Goal: Information Seeking & Learning: Learn about a topic

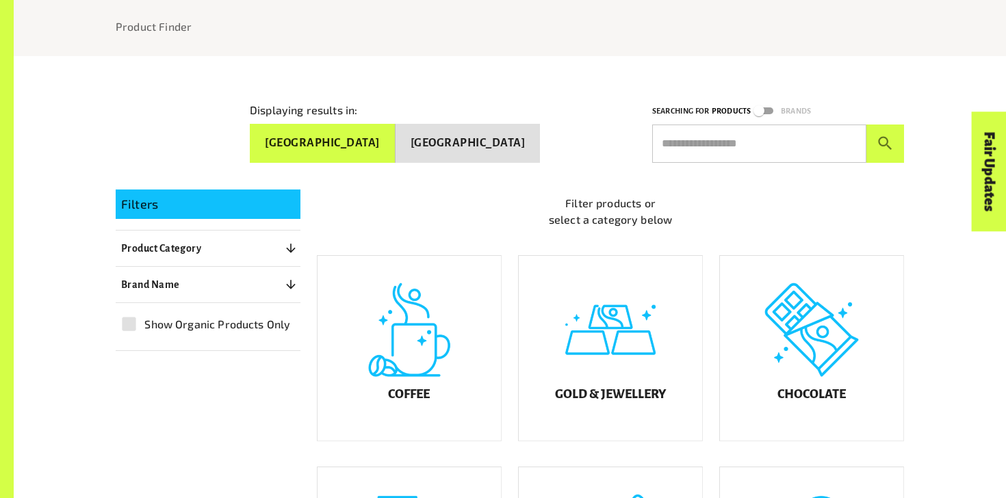
scroll to position [188, 0]
click at [400, 352] on div "Coffee" at bounding box center [408, 347] width 183 height 185
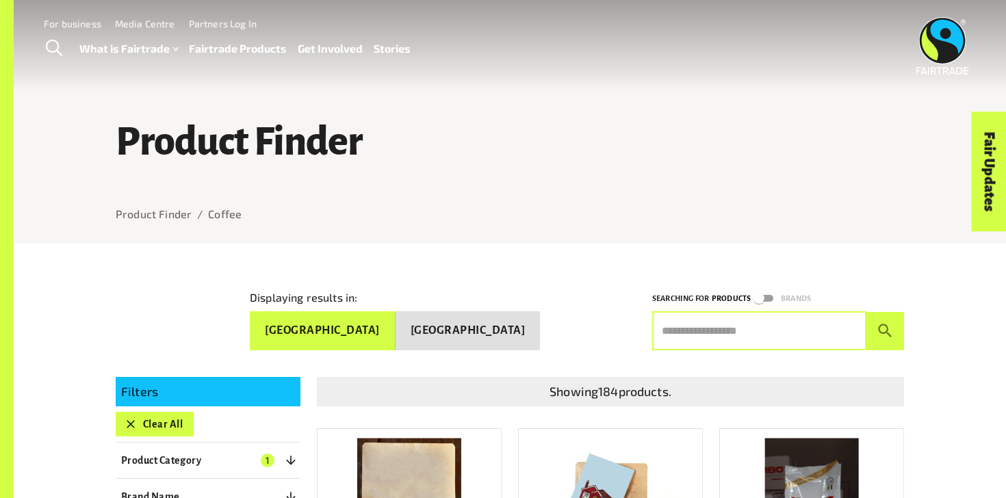
click at [712, 328] on input "text" at bounding box center [759, 331] width 214 height 38
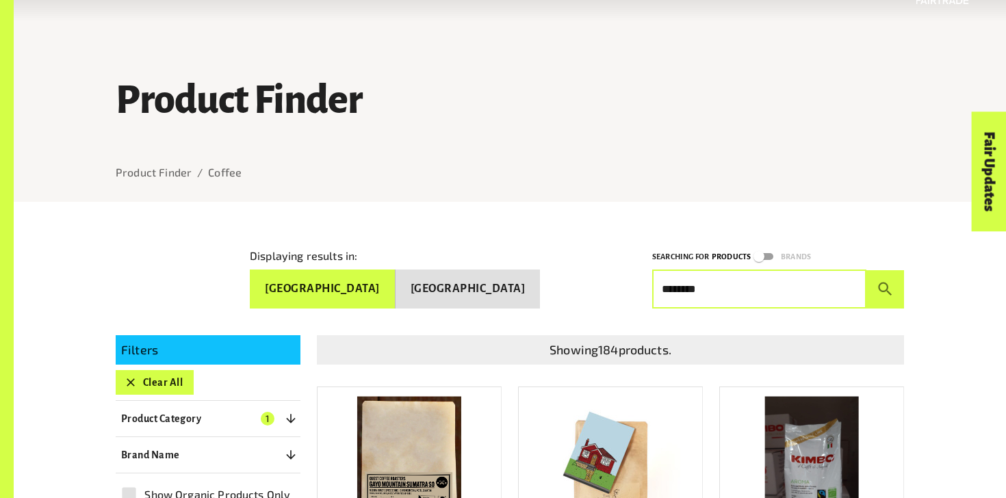
scroll to position [73, 0]
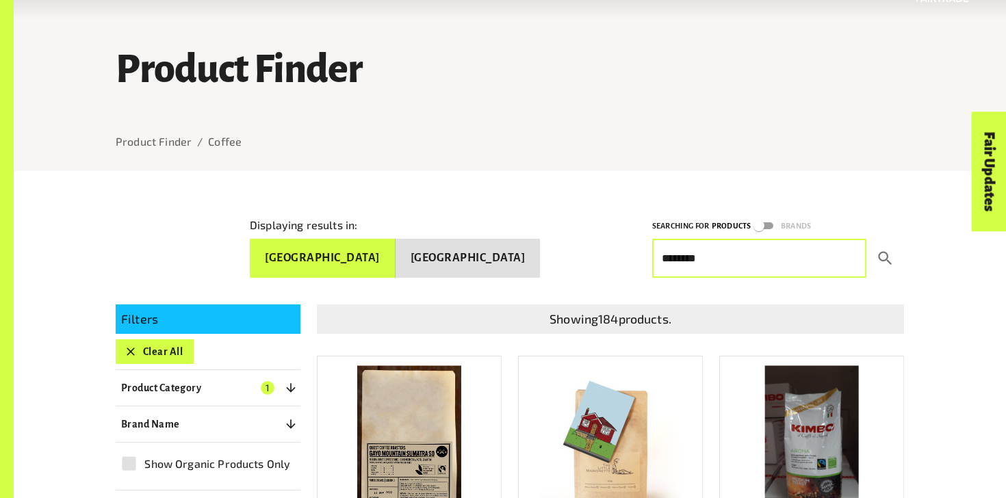
click at [892, 254] on icon "submit" at bounding box center [885, 258] width 18 height 18
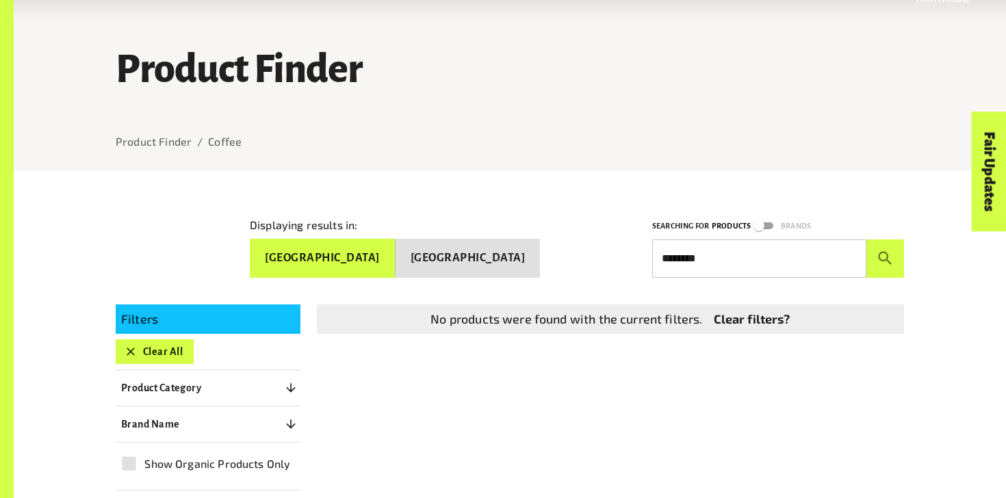
click at [817, 246] on input "********" at bounding box center [759, 258] width 214 height 38
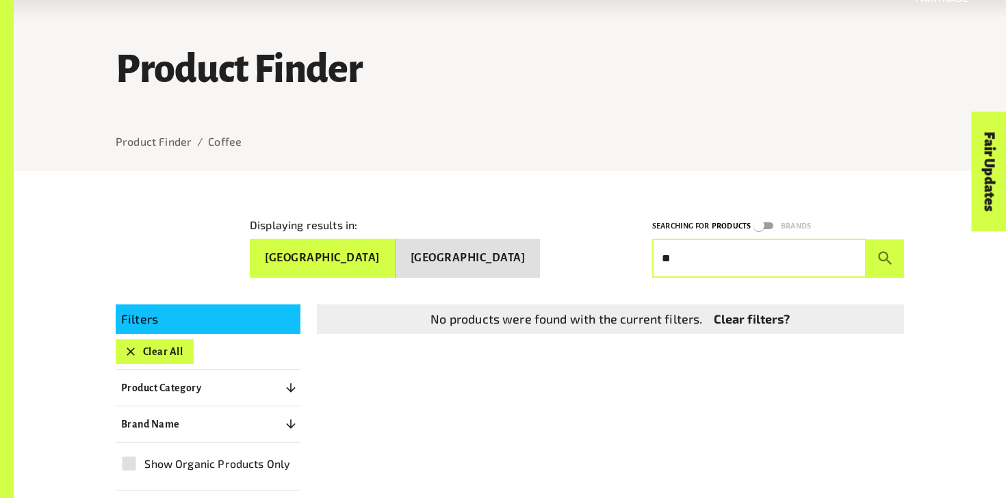
type input "*"
type input "*********"
click at [866, 239] on button "submit" at bounding box center [885, 258] width 38 height 38
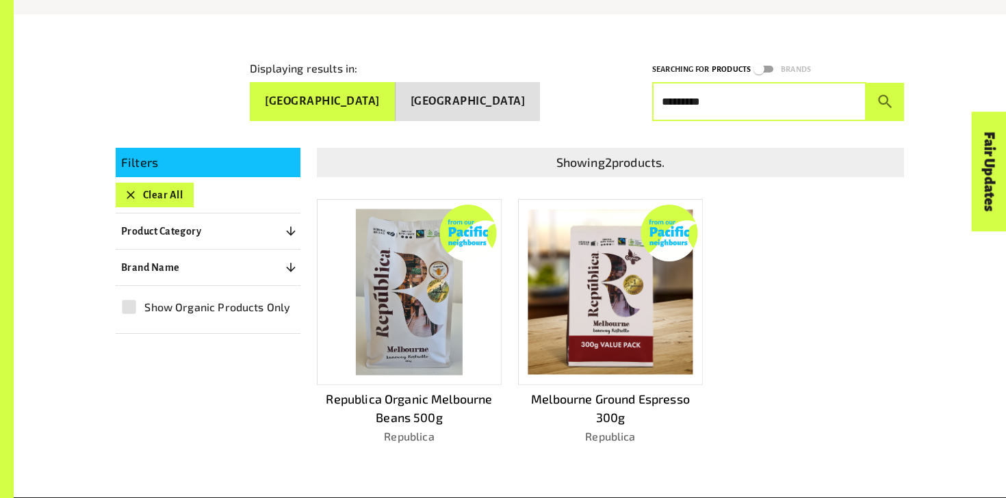
scroll to position [231, 0]
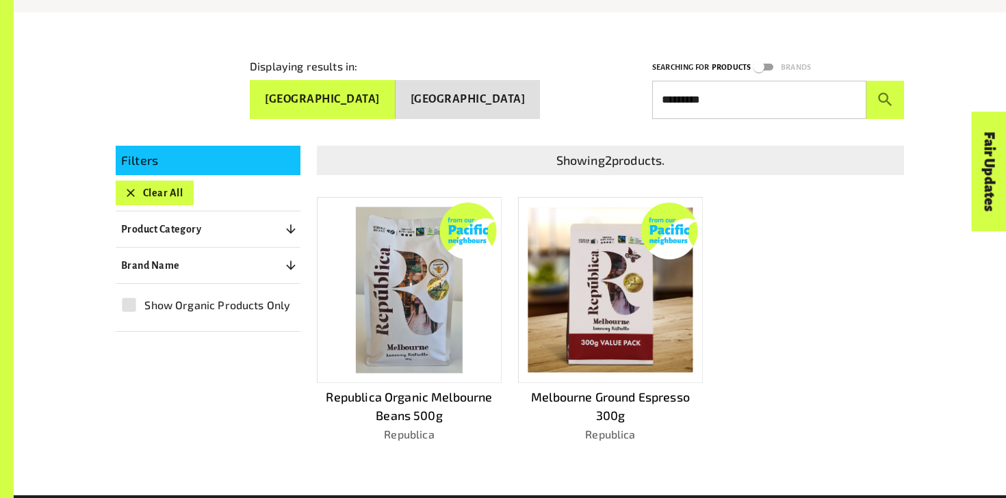
click at [574, 311] on img at bounding box center [609, 289] width 165 height 165
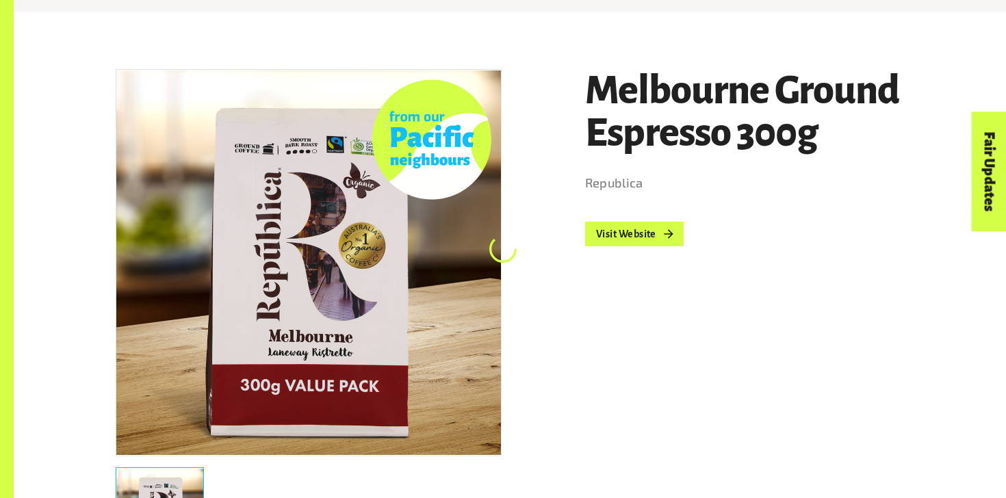
scroll to position [244, 0]
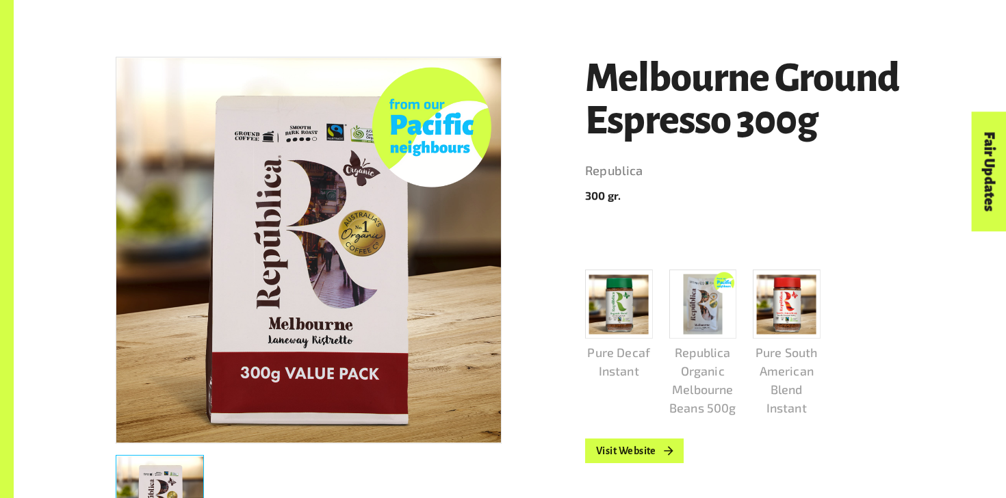
click at [619, 83] on h1 "Melbourne Ground Espresso 300g" at bounding box center [744, 100] width 319 height 86
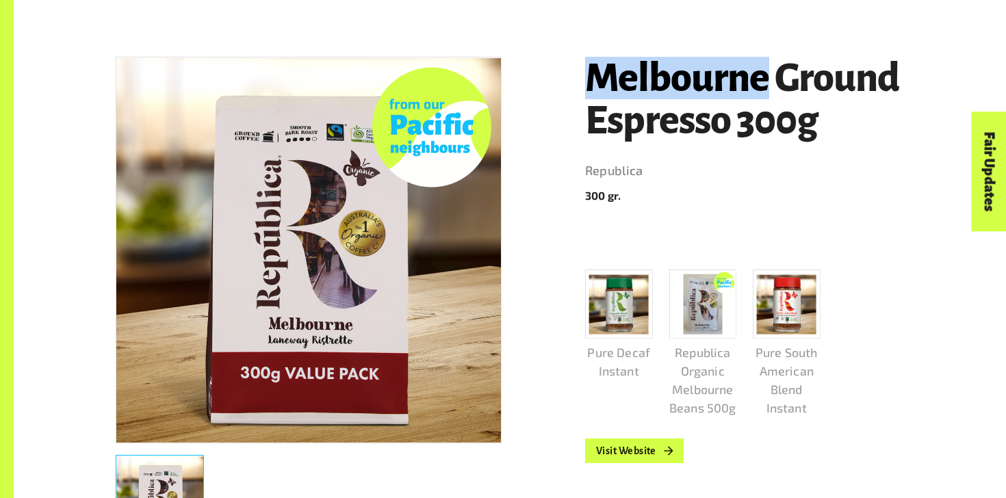
click at [619, 83] on h1 "Melbourne Ground Espresso 300g" at bounding box center [744, 100] width 319 height 86
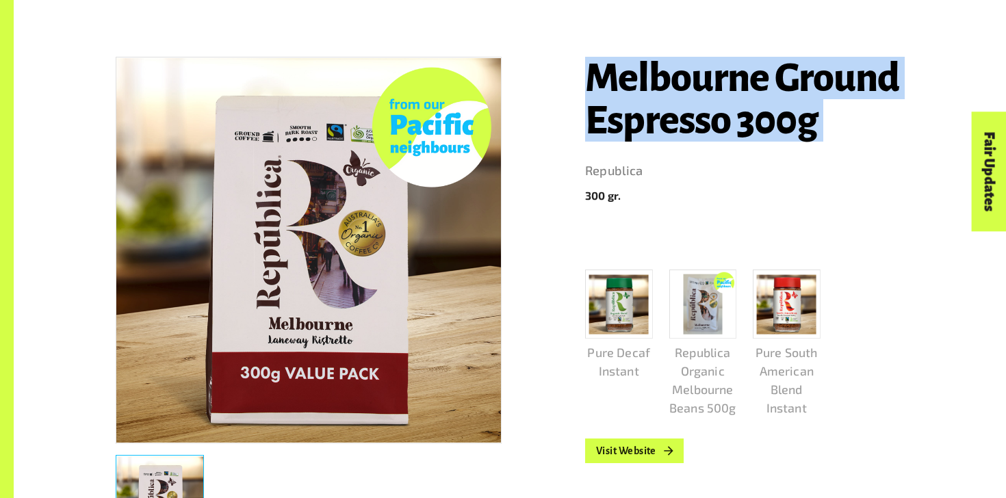
click at [619, 83] on h1 "Melbourne Ground Espresso 300g" at bounding box center [744, 100] width 319 height 86
copy h1 "Melbourne Ground Espresso 300g"
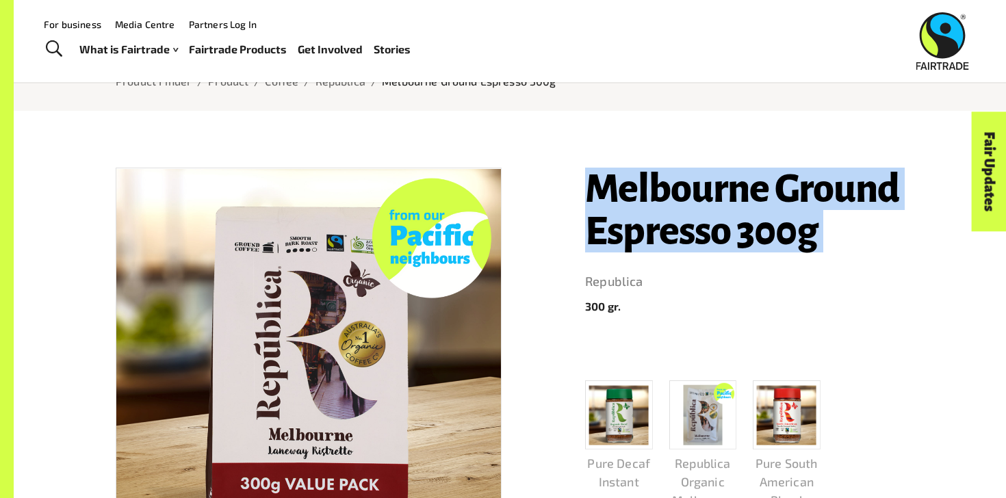
scroll to position [38, 0]
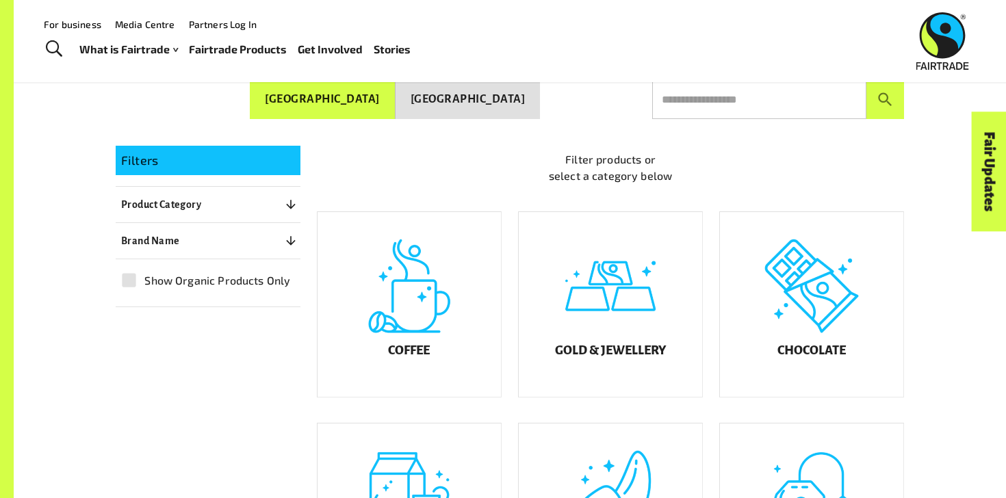
scroll to position [188, 0]
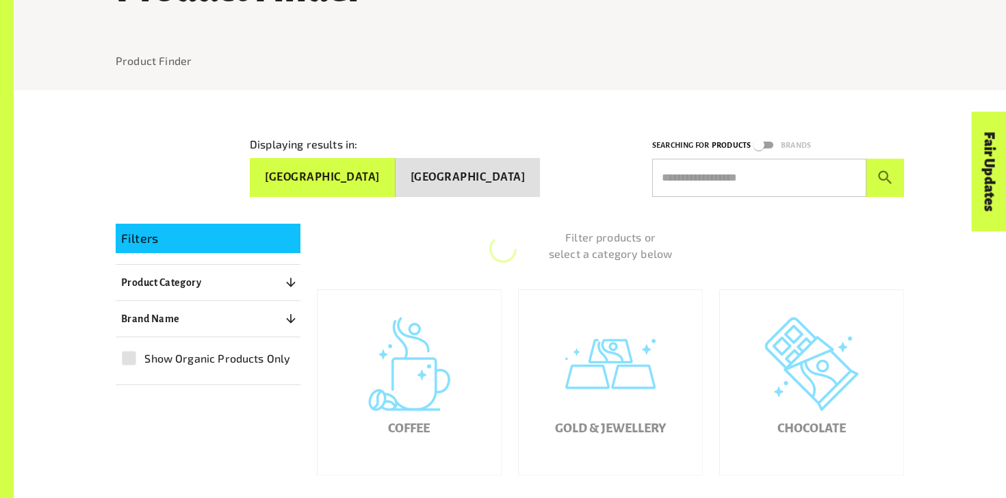
scroll to position [218, 0]
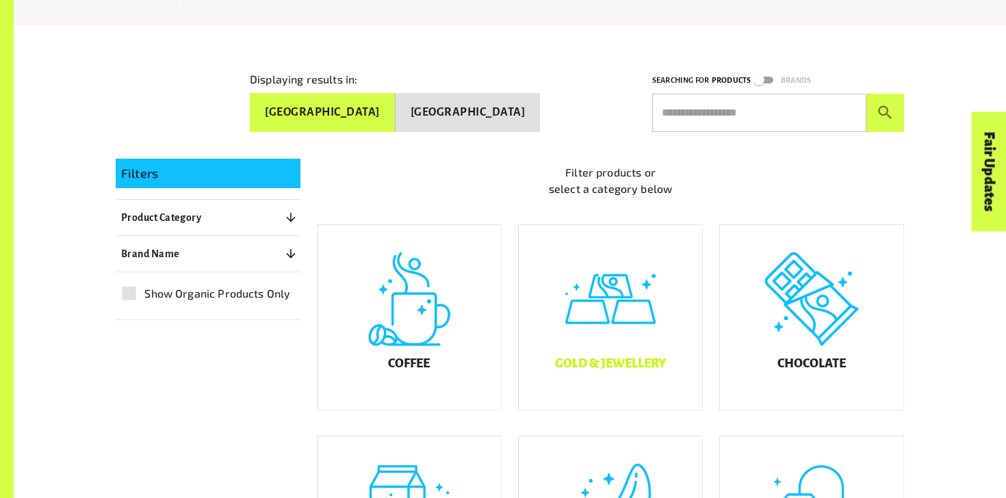
click at [644, 306] on div "Gold & Jewellery" at bounding box center [610, 317] width 183 height 185
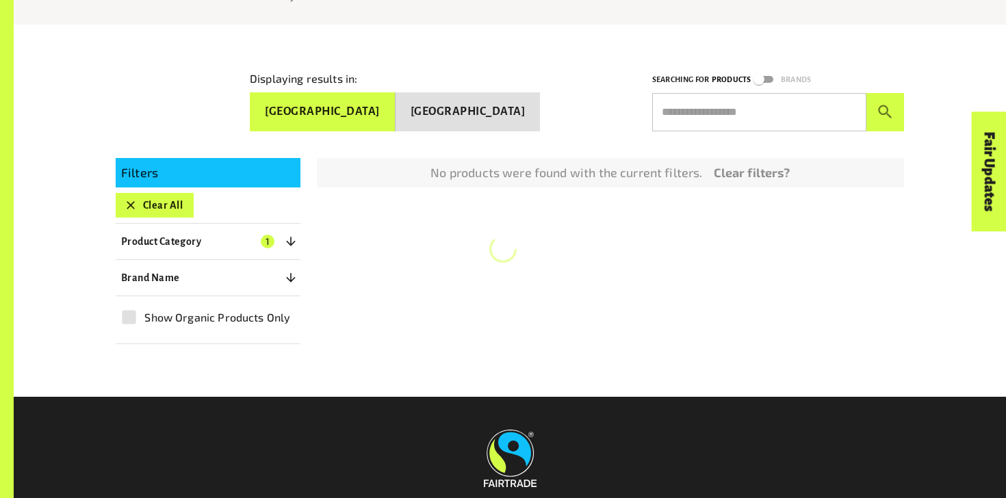
scroll to position [244, 0]
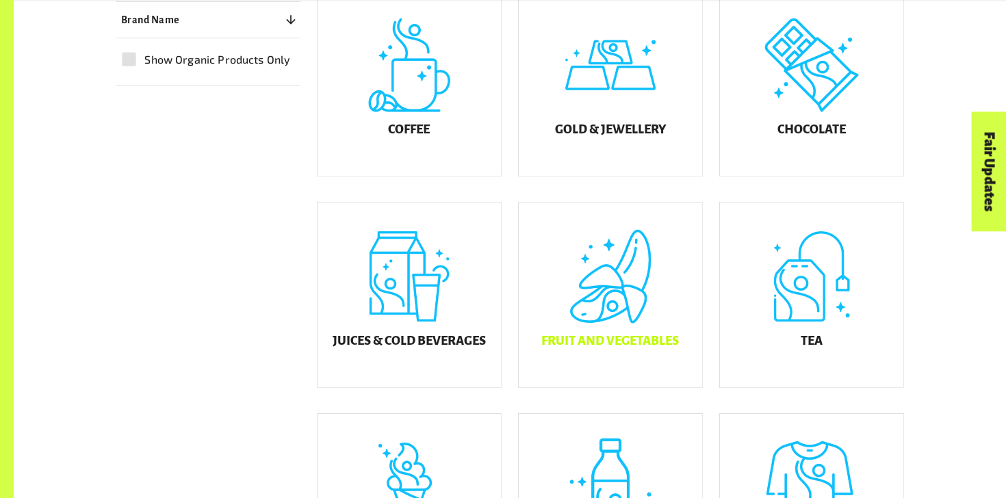
click at [623, 309] on div "Fruit and Vegetables" at bounding box center [610, 294] width 183 height 185
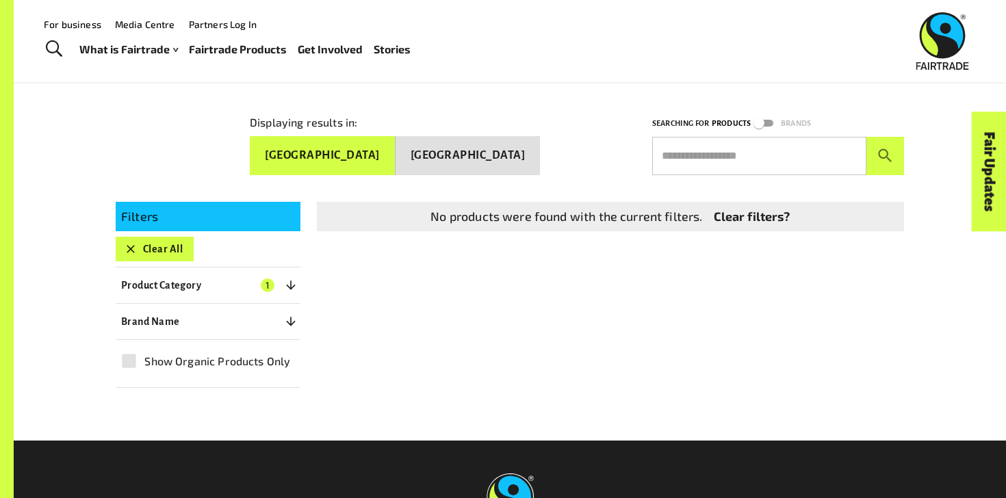
scroll to position [153, 0]
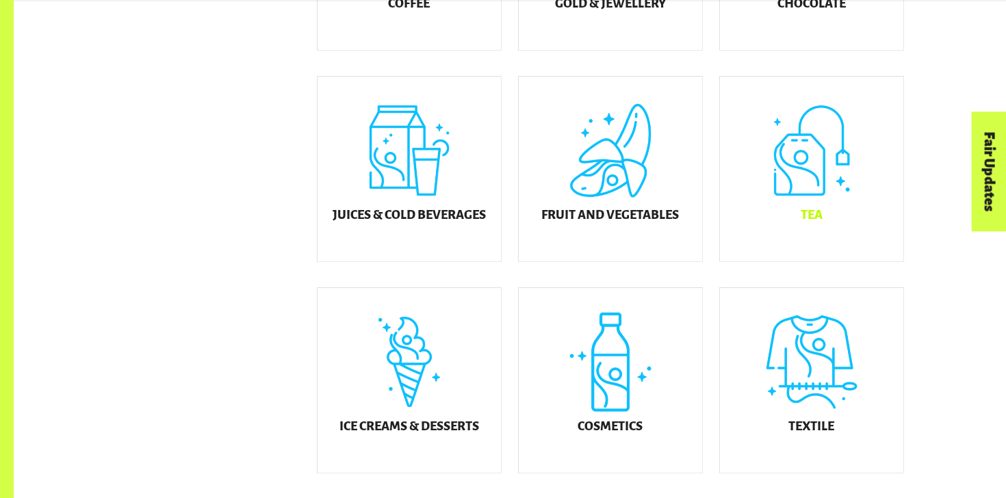
click at [850, 216] on div "Tea" at bounding box center [811, 169] width 183 height 185
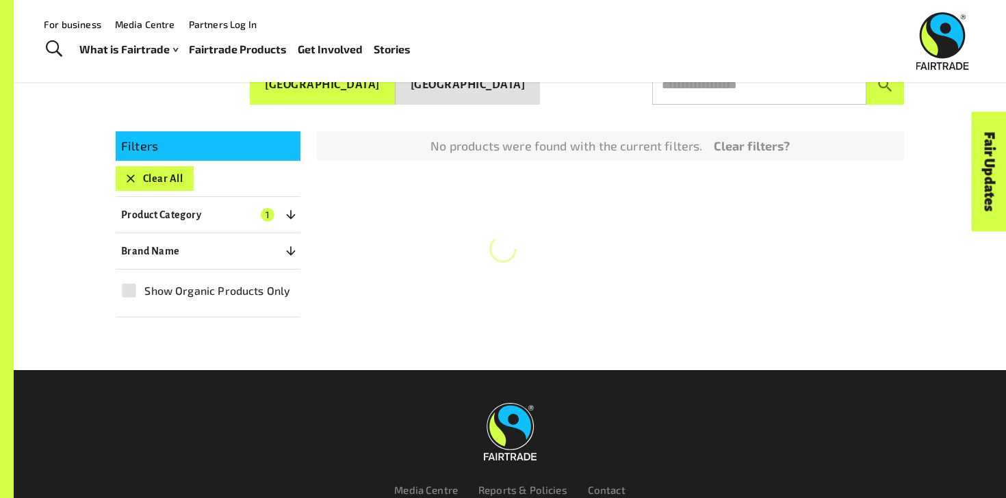
scroll to position [244, 0]
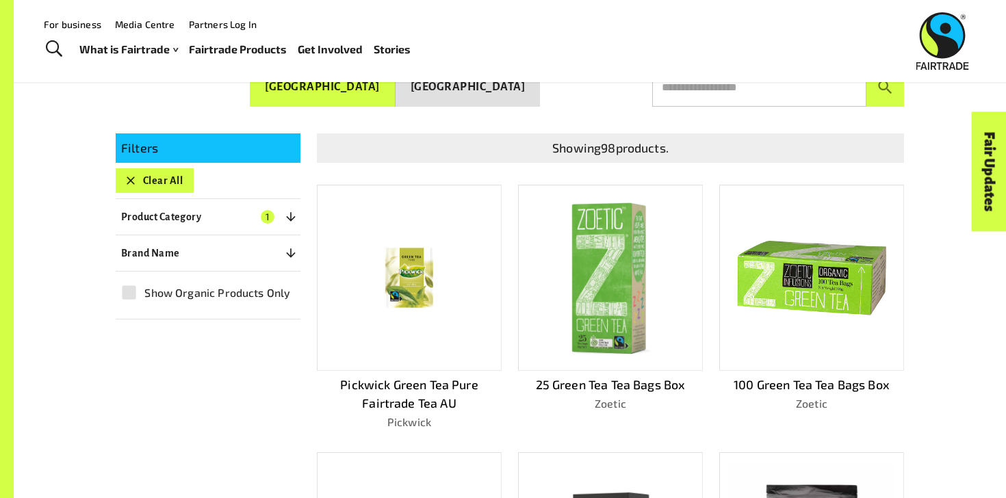
click at [742, 88] on input "text" at bounding box center [759, 87] width 214 height 38
click at [866, 68] on button "submit" at bounding box center [885, 87] width 38 height 38
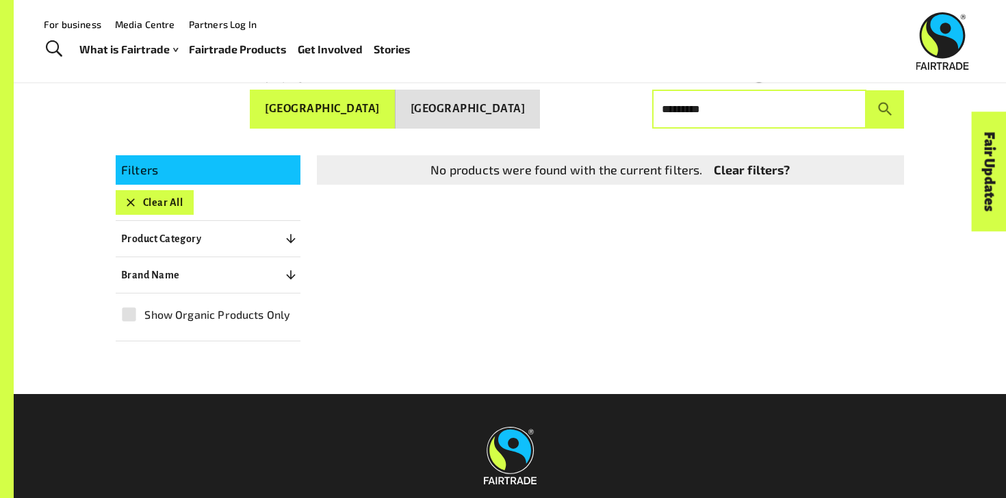
scroll to position [215, 0]
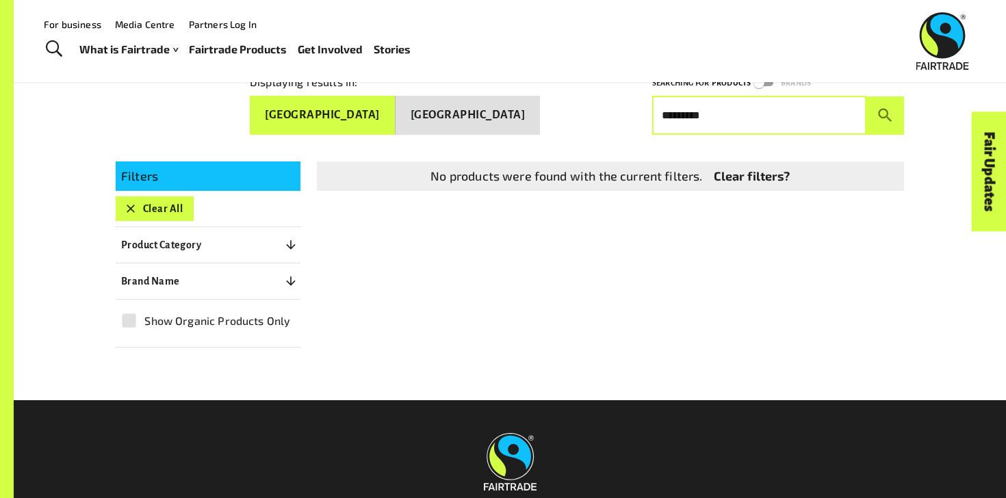
click at [684, 112] on input "*********" at bounding box center [759, 115] width 214 height 38
click at [698, 114] on input "********" at bounding box center [759, 115] width 214 height 38
type input "*********"
click at [866, 96] on button "submit" at bounding box center [885, 115] width 38 height 38
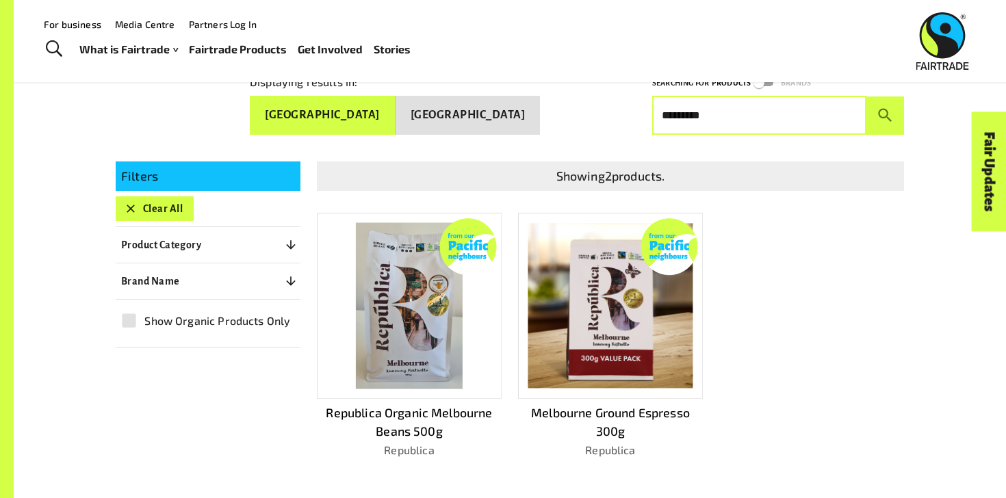
click at [709, 115] on input "*********" at bounding box center [759, 115] width 214 height 38
click at [866, 96] on button "submit" at bounding box center [885, 115] width 38 height 38
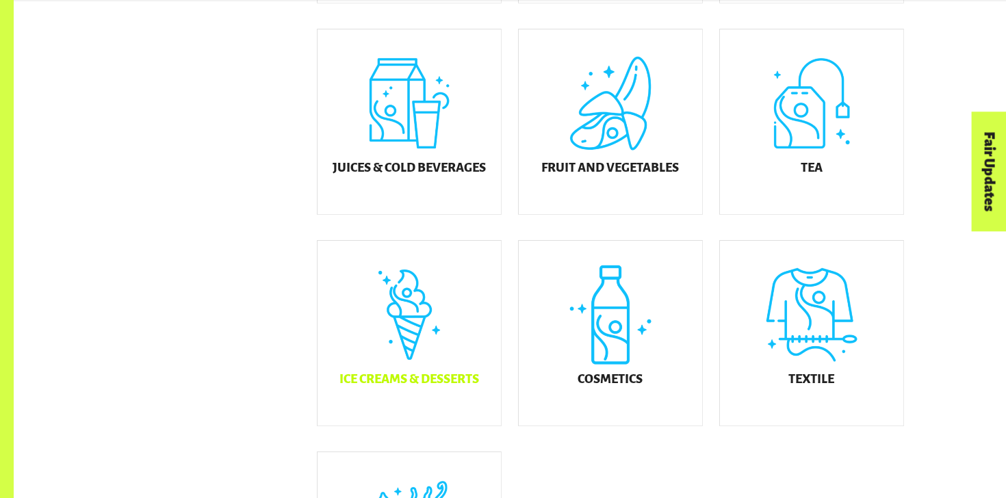
click at [459, 289] on div "Ice Creams & Desserts" at bounding box center [408, 333] width 183 height 185
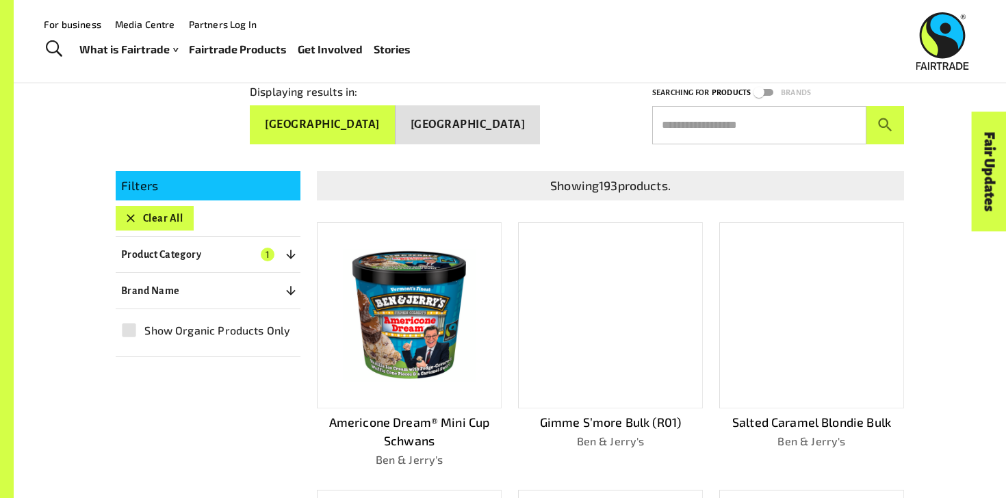
scroll to position [187, 0]
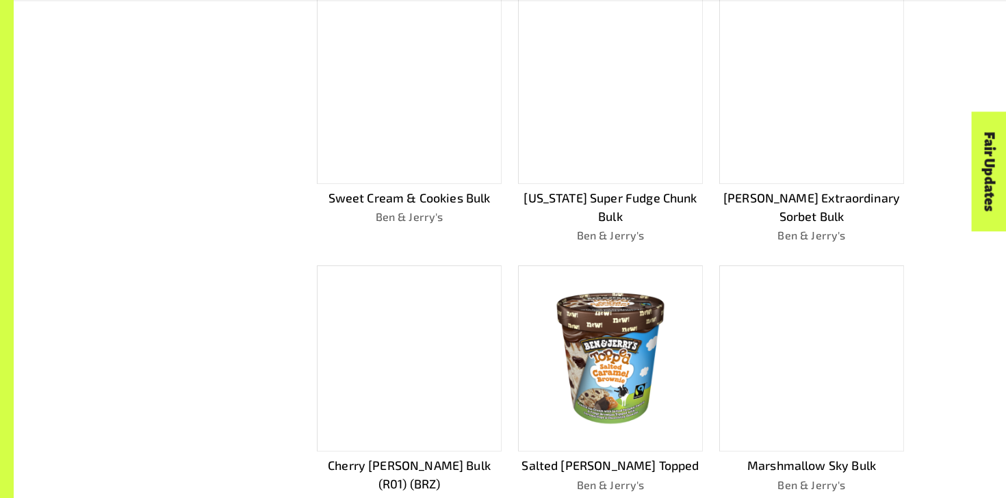
click at [588, 367] on img at bounding box center [609, 358] width 165 height 165
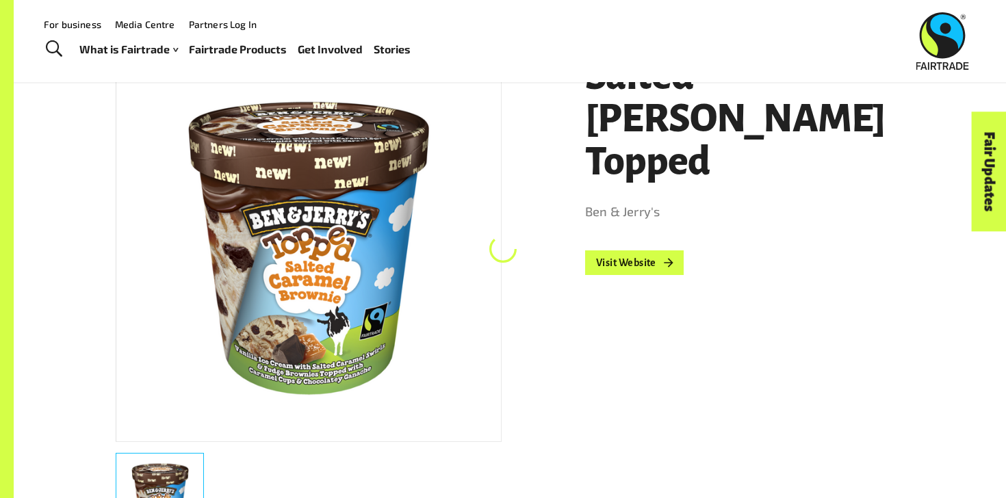
scroll to position [244, 0]
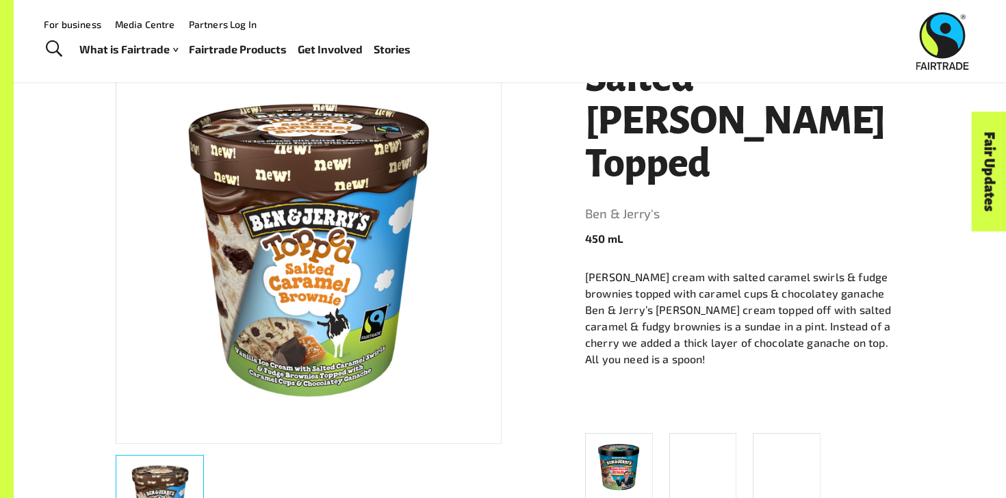
click at [683, 105] on h1 "Salted [PERSON_NAME] Topped" at bounding box center [744, 121] width 319 height 128
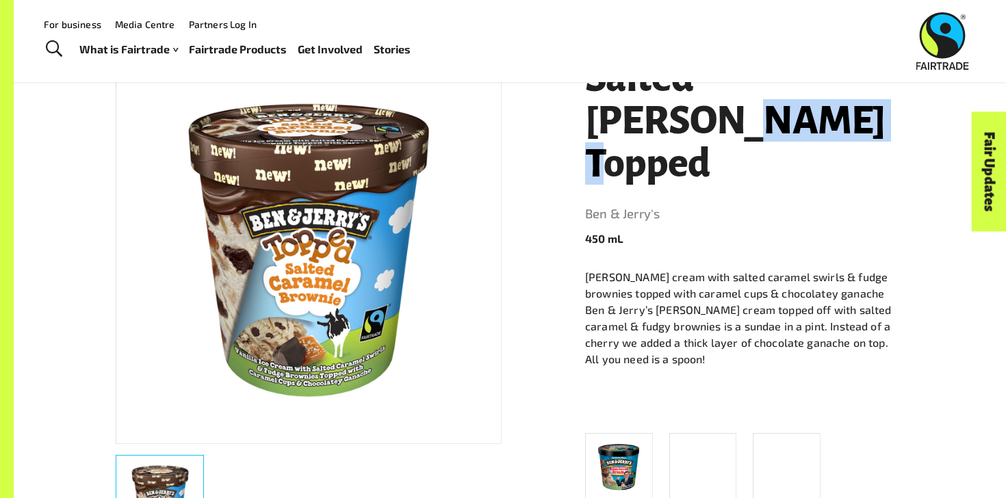
click at [683, 105] on h1 "Salted [PERSON_NAME] Topped" at bounding box center [744, 121] width 319 height 128
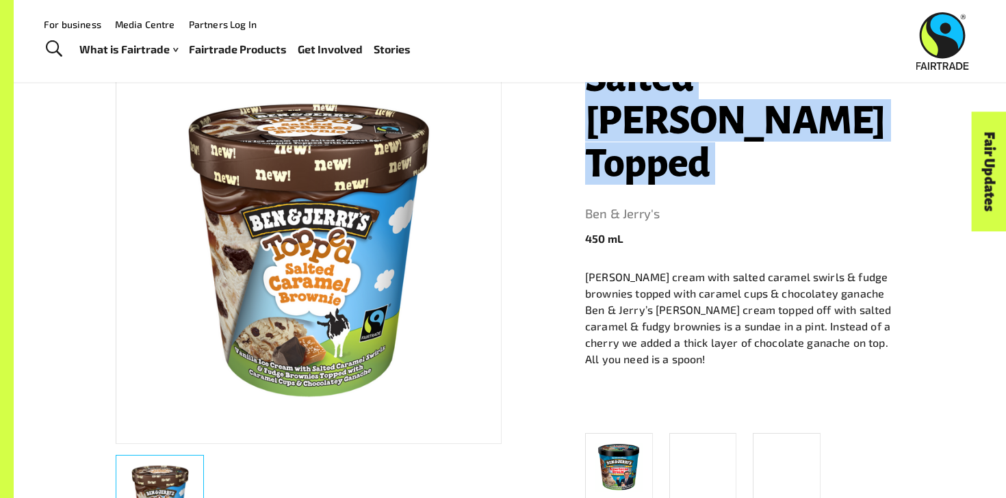
click at [683, 105] on h1 "Salted [PERSON_NAME] Topped" at bounding box center [744, 121] width 319 height 128
copy h1 "Salted [PERSON_NAME] Topped"
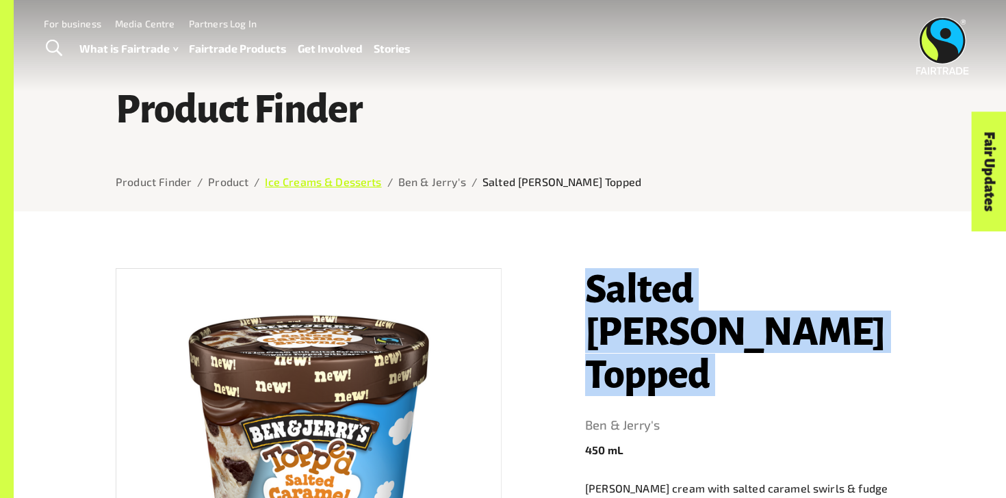
scroll to position [0, 0]
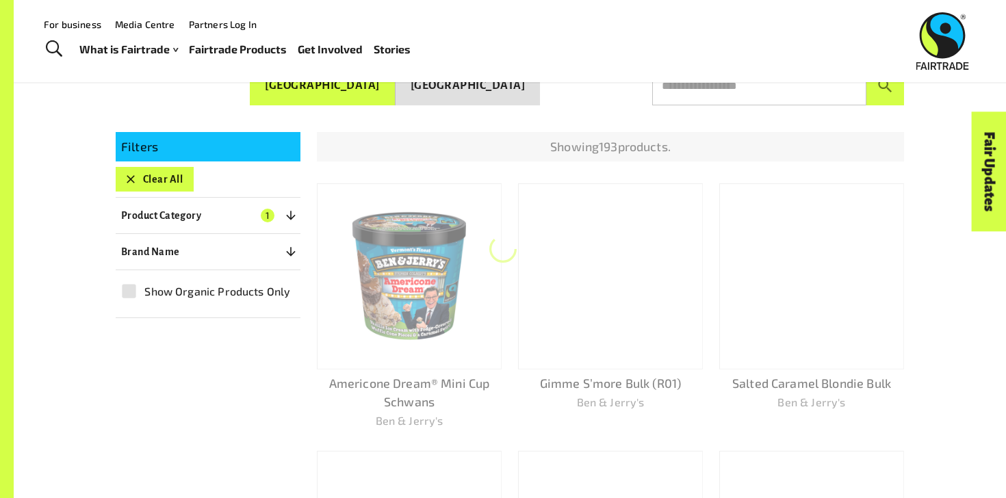
scroll to position [244, 0]
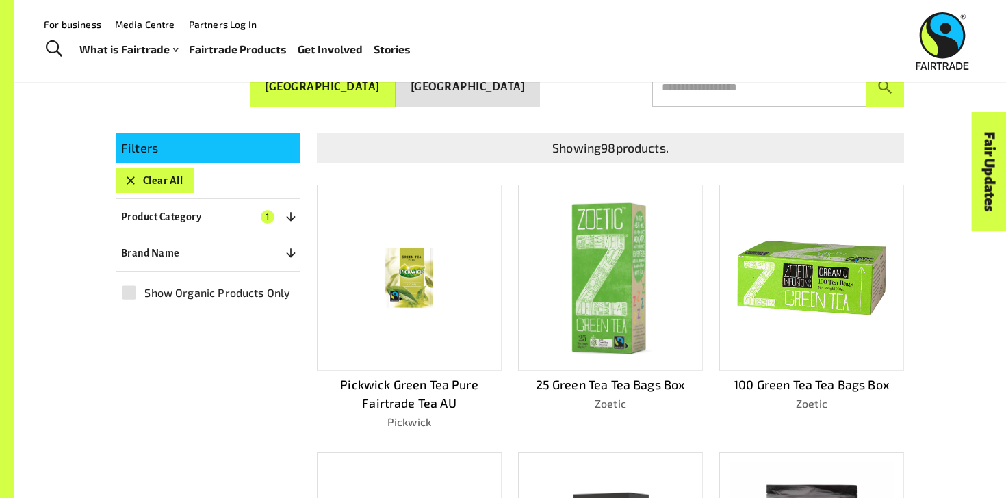
click at [228, 209] on button "Product Category 1" at bounding box center [208, 217] width 185 height 25
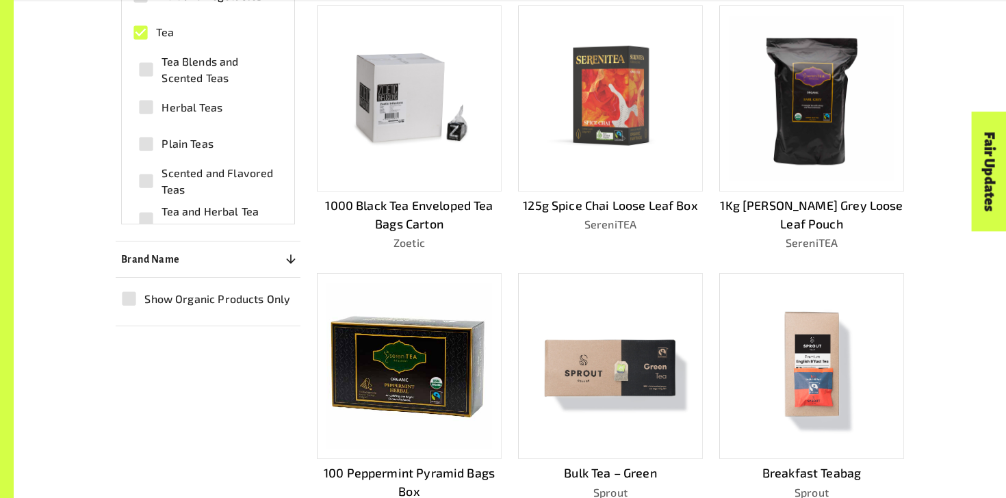
scroll to position [691, 0]
click at [587, 372] on img at bounding box center [609, 365] width 165 height 165
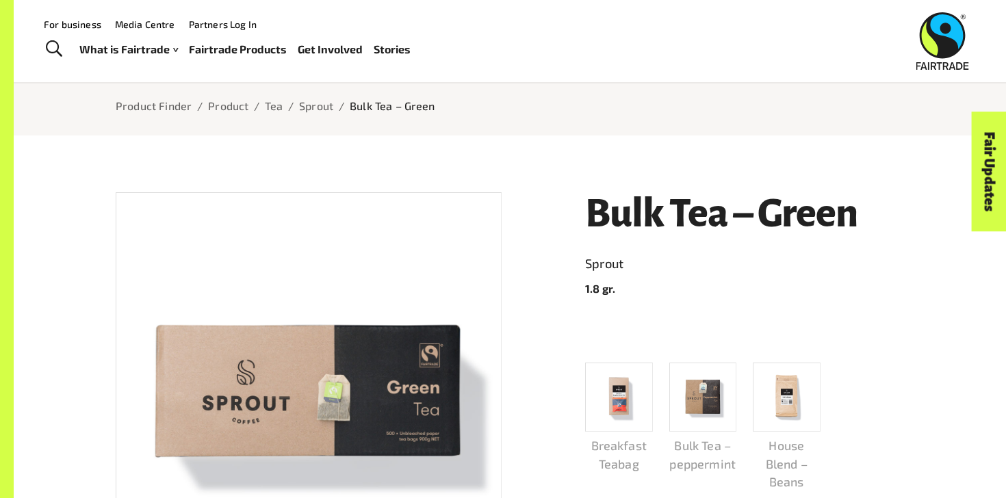
scroll to position [103, 0]
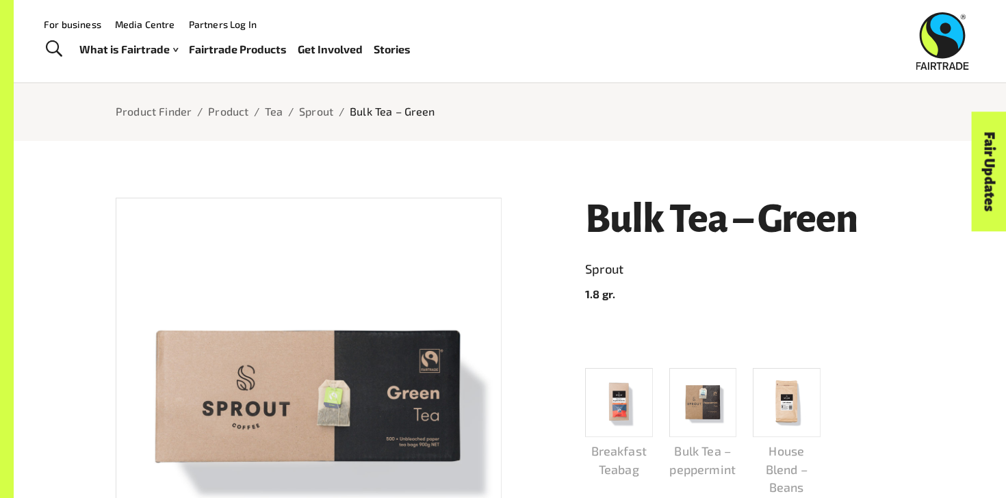
click at [650, 218] on h1 "Bulk Tea – Green" at bounding box center [744, 219] width 319 height 42
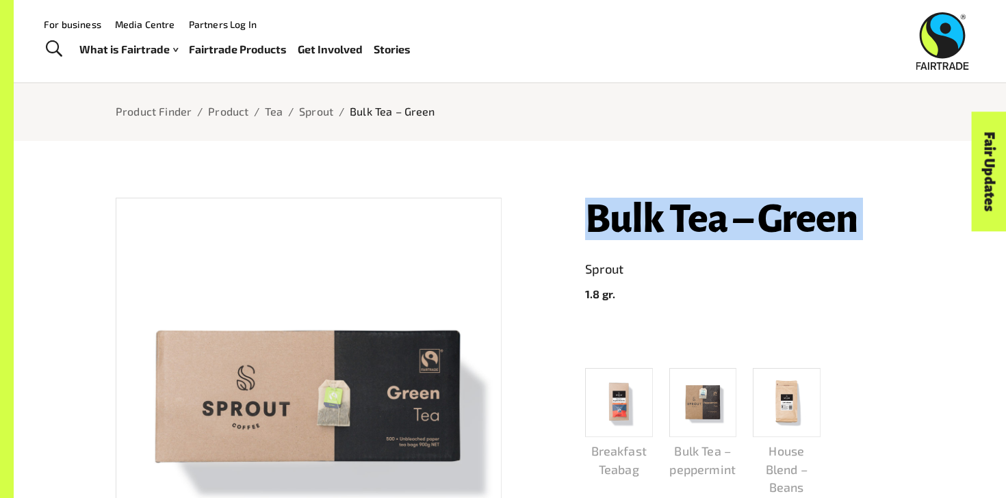
click at [650, 218] on h1 "Bulk Tea – Green" at bounding box center [744, 219] width 319 height 42
copy h1 "Bulk Tea – Green"
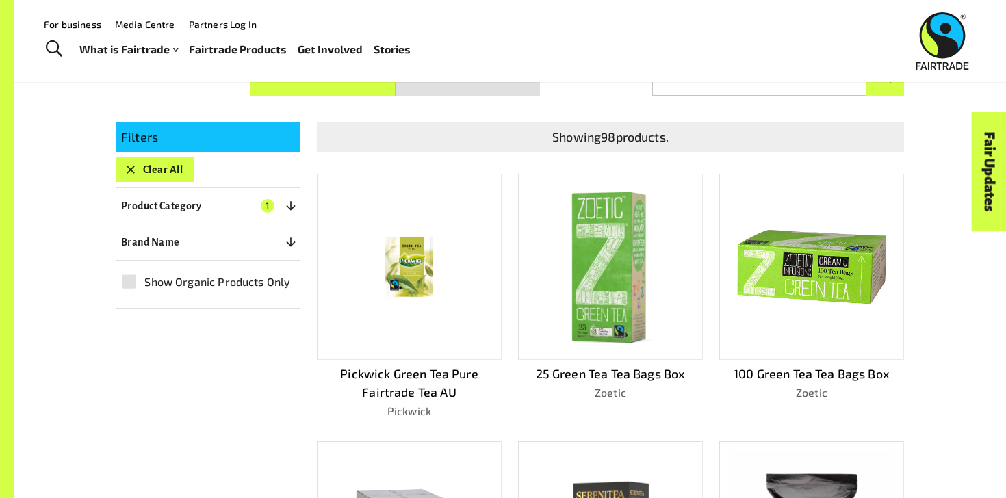
scroll to position [165, 0]
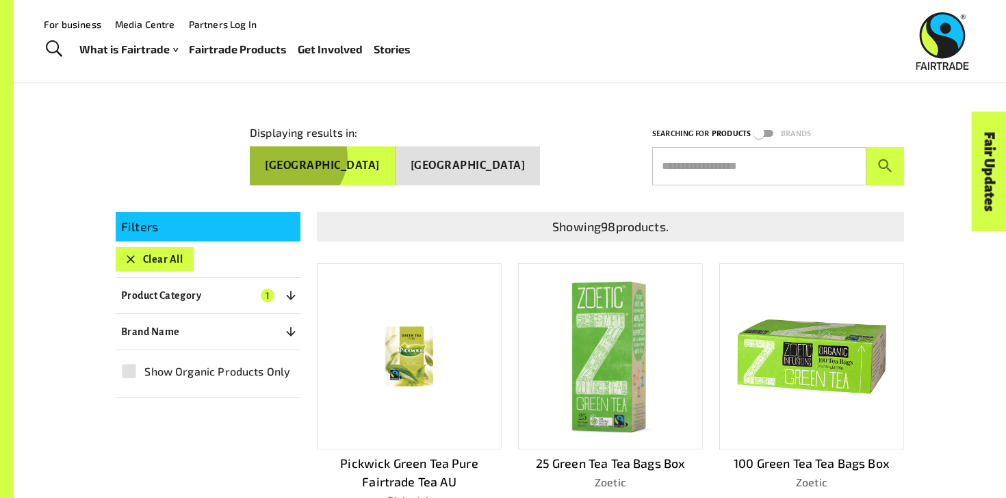
click at [395, 151] on button "[GEOGRAPHIC_DATA]" at bounding box center [323, 165] width 146 height 39
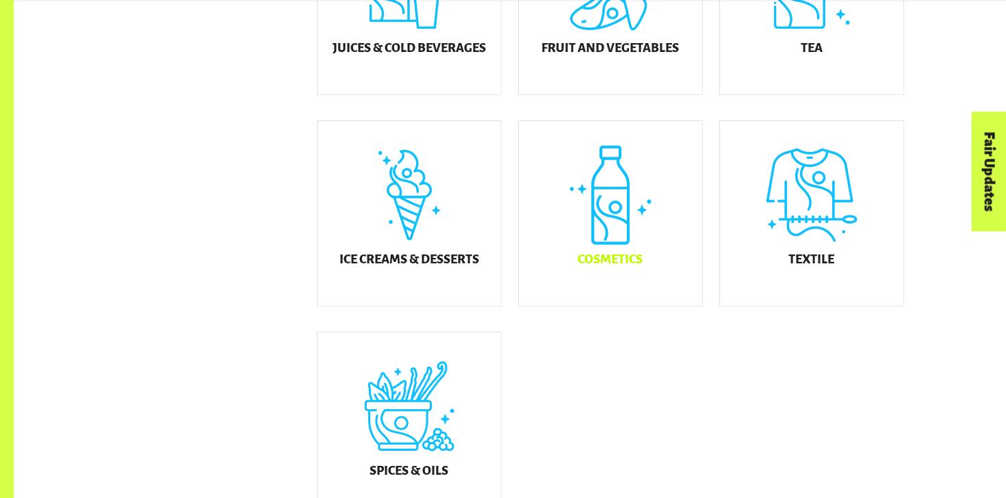
click at [582, 214] on div "Cosmetics" at bounding box center [610, 213] width 183 height 185
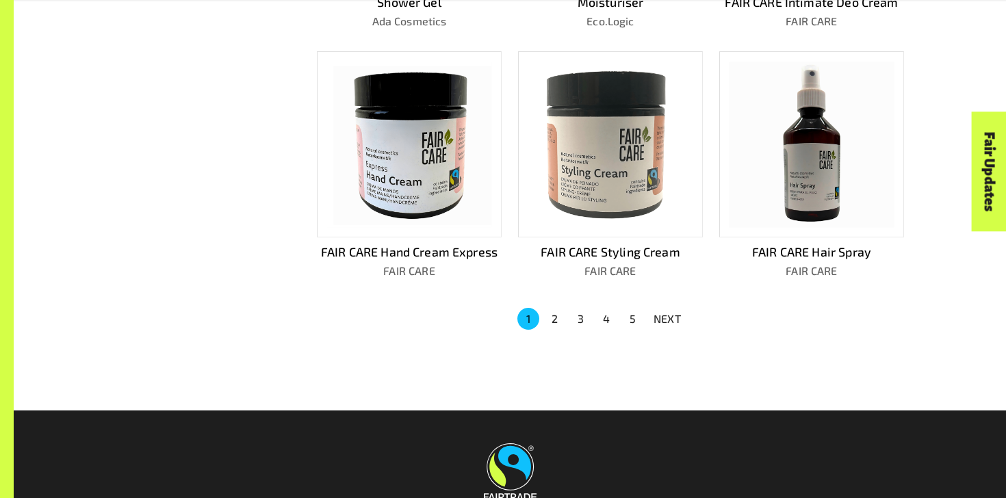
scroll to position [894, 0]
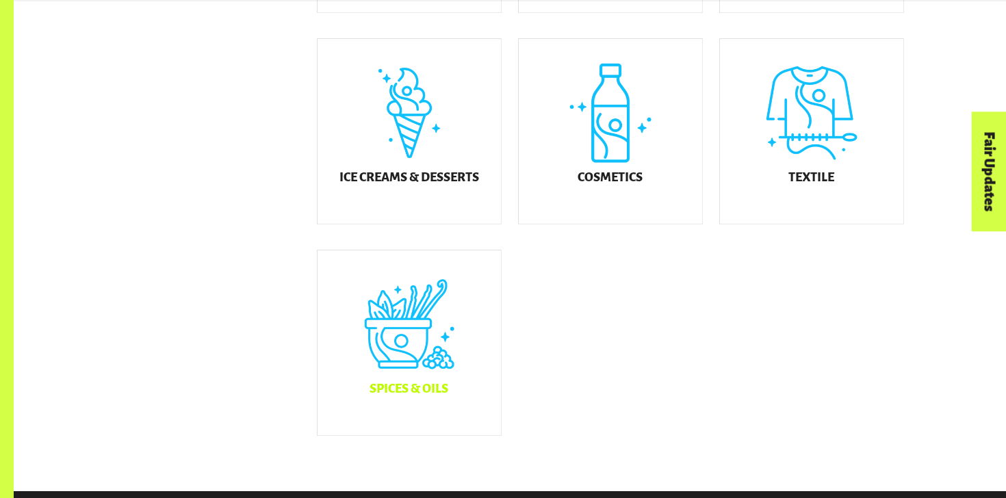
click at [439, 358] on div "Spices & Oils" at bounding box center [408, 342] width 183 height 185
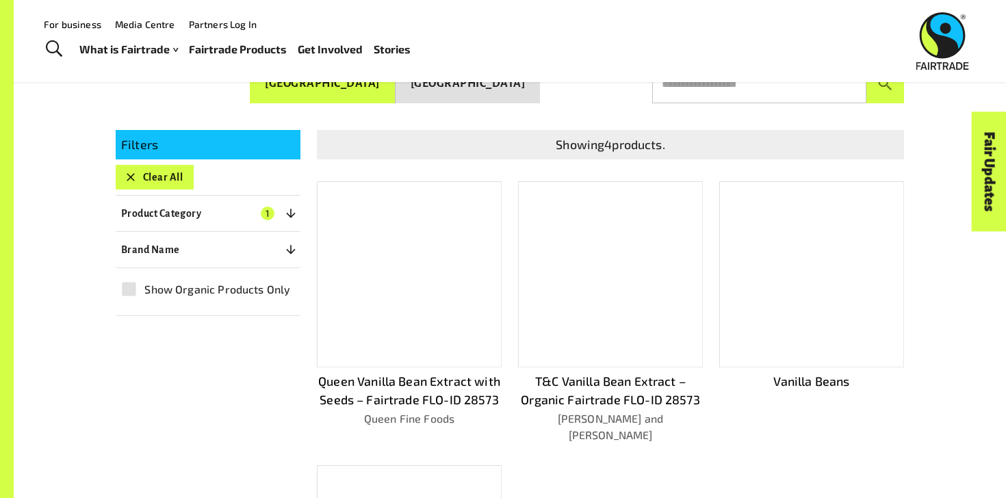
scroll to position [244, 0]
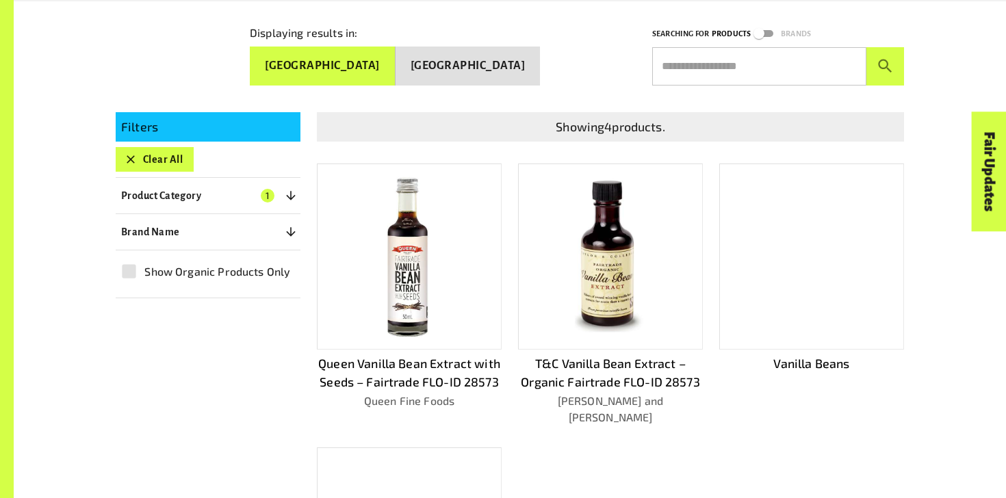
click at [588, 287] on img at bounding box center [610, 257] width 71 height 166
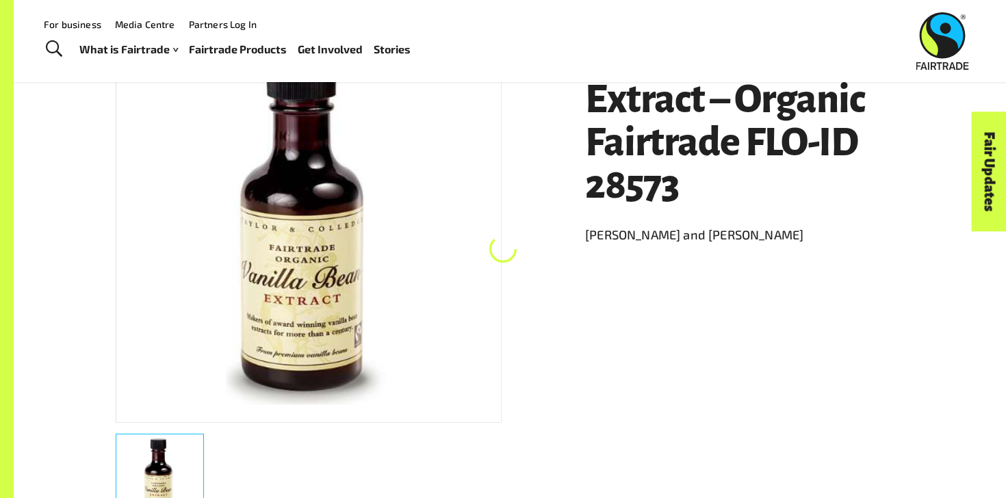
scroll to position [244, 0]
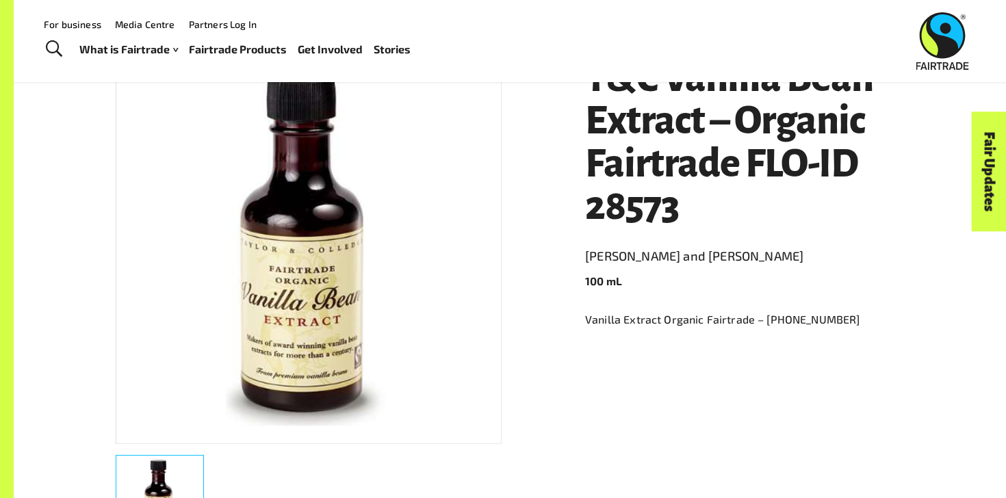
click at [751, 173] on h1 "T&C Vanilla Bean Extract – Organic Fairtrade FLO-ID 28573" at bounding box center [744, 142] width 319 height 170
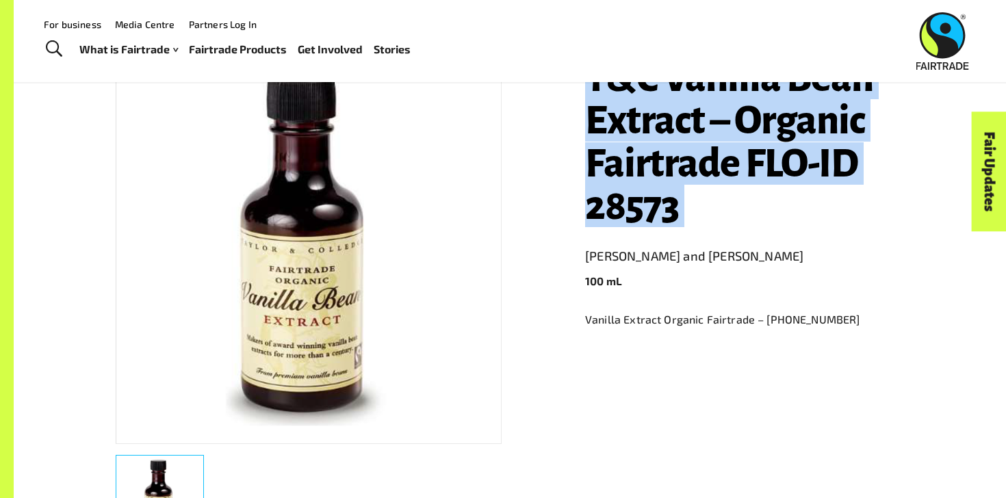
click at [751, 173] on h1 "T&C Vanilla Bean Extract – Organic Fairtrade FLO-ID 28573" at bounding box center [744, 142] width 319 height 170
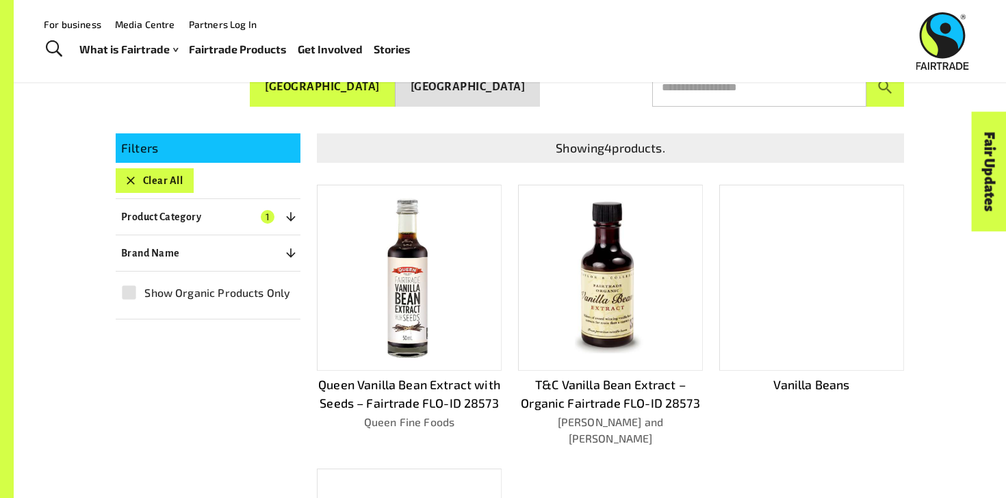
scroll to position [265, 0]
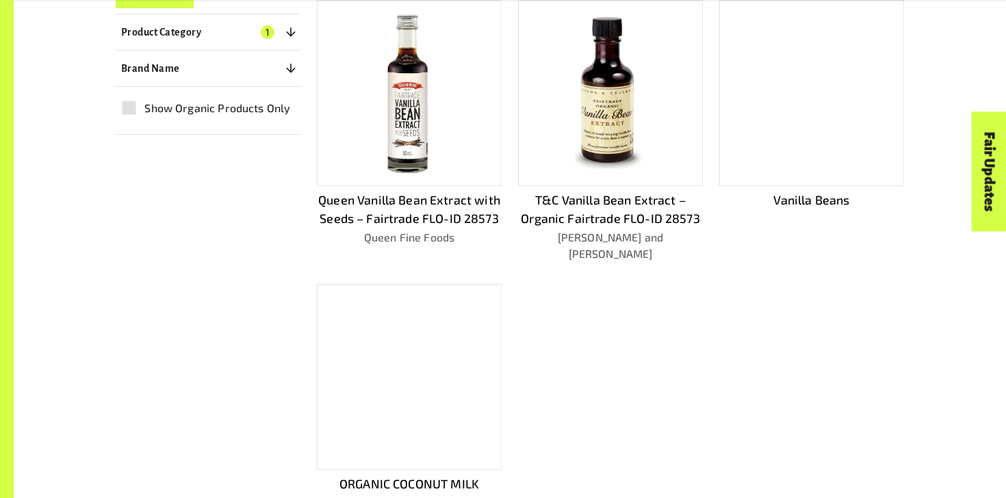
click at [457, 322] on div at bounding box center [409, 377] width 185 height 186
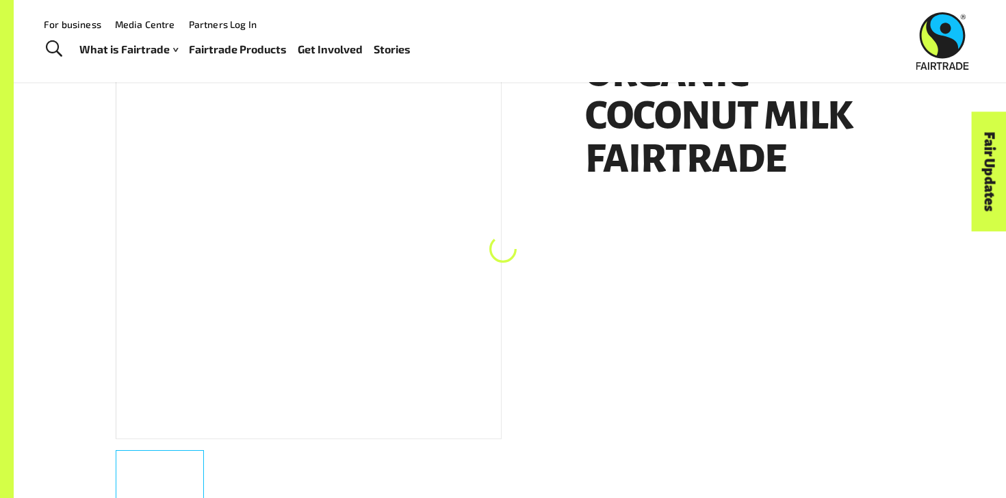
scroll to position [244, 0]
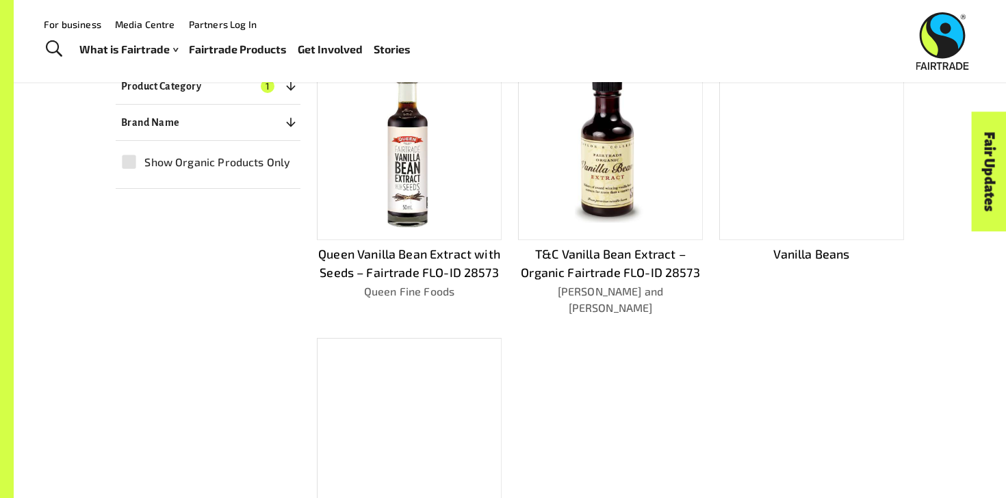
click at [423, 155] on img at bounding box center [409, 147] width 51 height 166
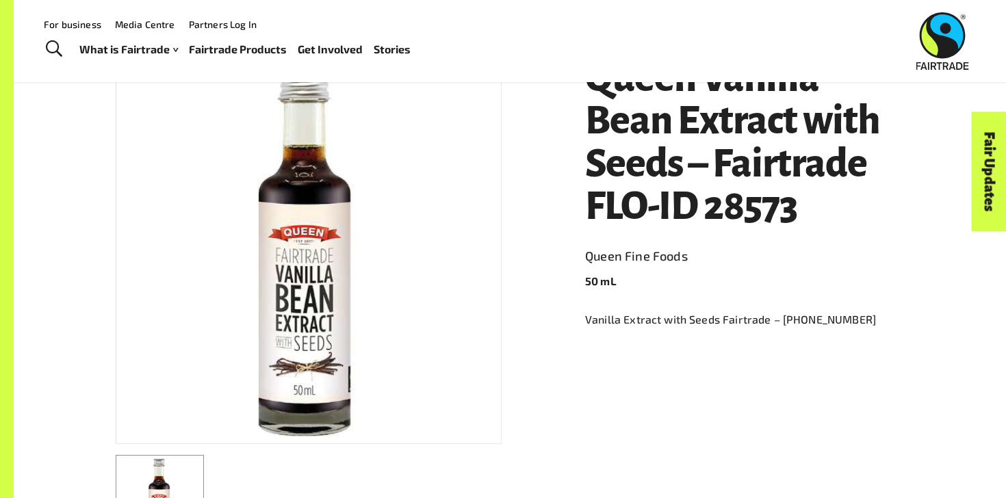
scroll to position [224, 0]
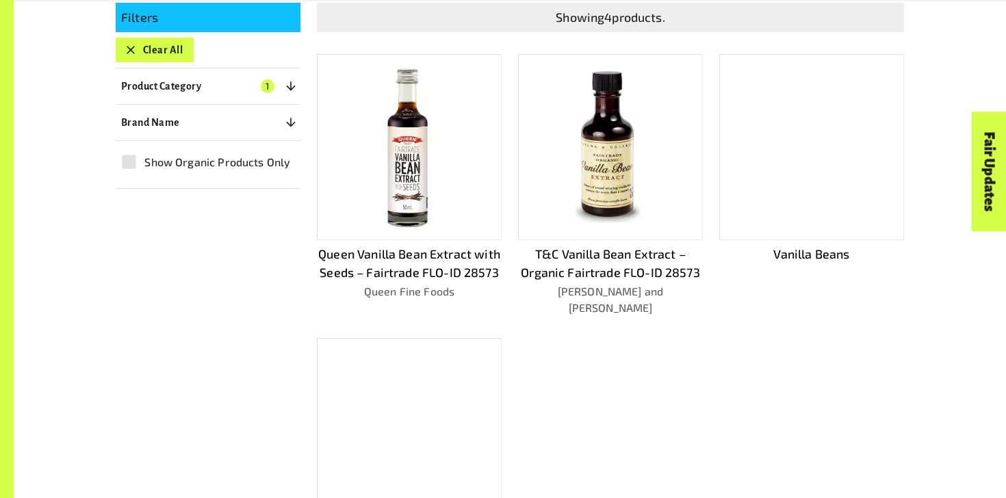
click at [640, 167] on img at bounding box center [610, 147] width 71 height 166
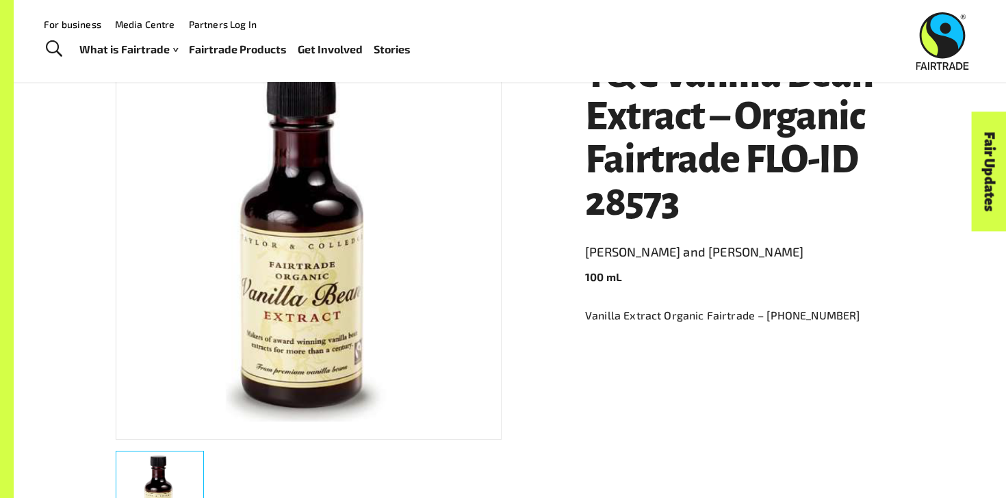
scroll to position [244, 0]
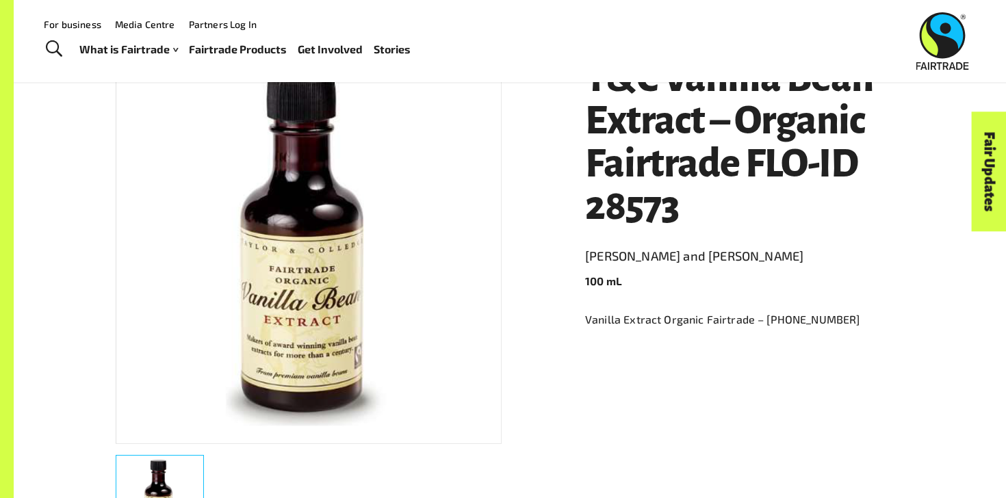
click at [625, 172] on h1 "T&C Vanilla Bean Extract – Organic Fairtrade FLO-ID 28573" at bounding box center [744, 142] width 319 height 170
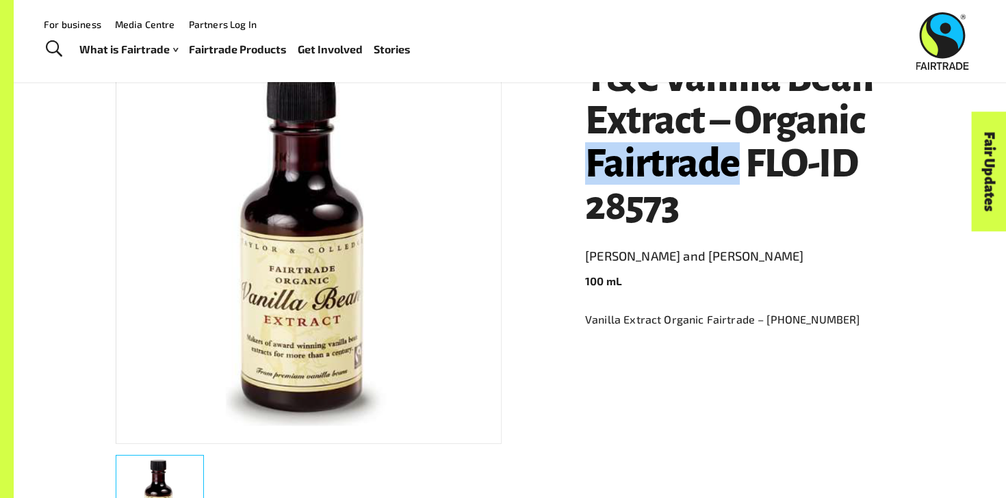
click at [625, 172] on h1 "T&C Vanilla Bean Extract – Organic Fairtrade FLO-ID 28573" at bounding box center [744, 142] width 319 height 170
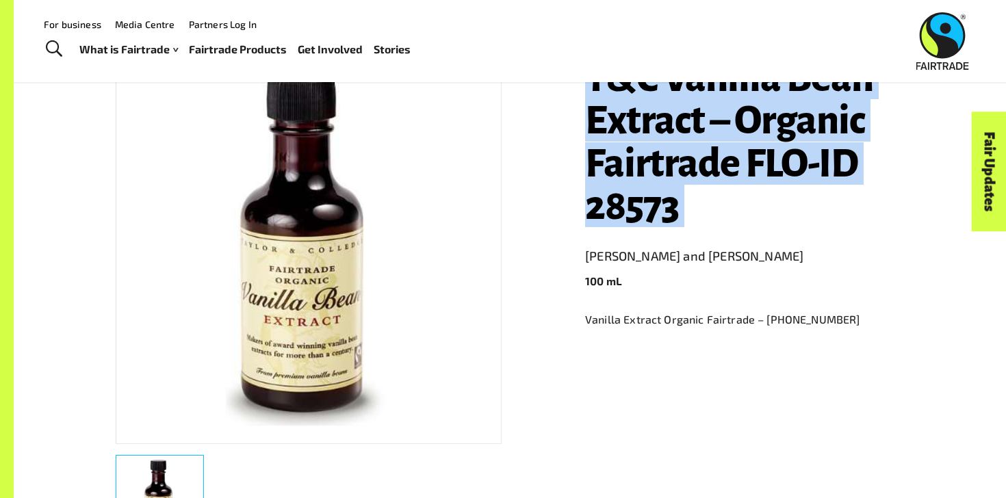
click at [625, 172] on h1 "T&C Vanilla Bean Extract – Organic Fairtrade FLO-ID 28573" at bounding box center [744, 142] width 319 height 170
copy h1 "T&C Vanilla Bean Extract – Organic Fairtrade FLO-ID 28573"
